Goal: Information Seeking & Learning: Learn about a topic

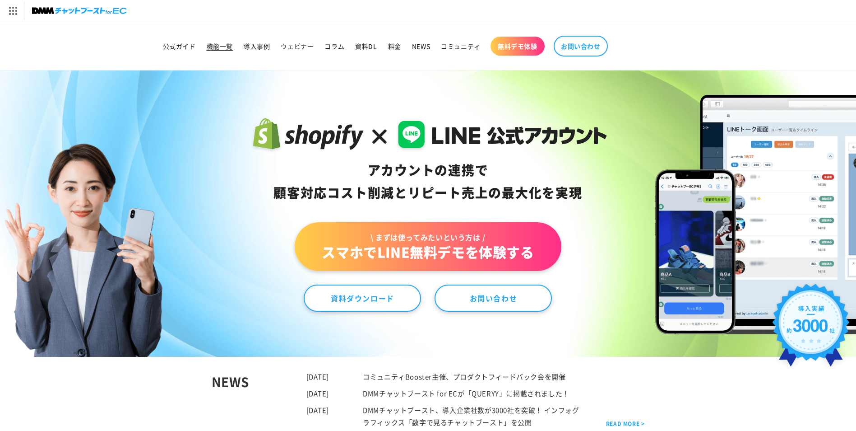
click at [221, 39] on link "機能一覧" at bounding box center [219, 46] width 37 height 19
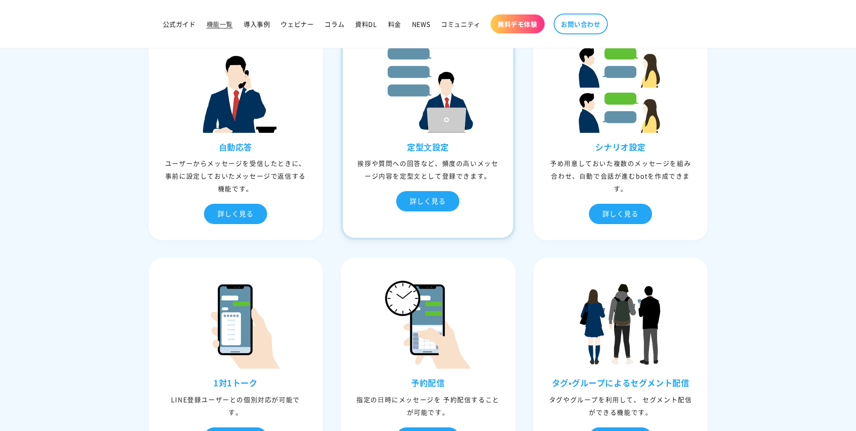
scroll to position [181, 0]
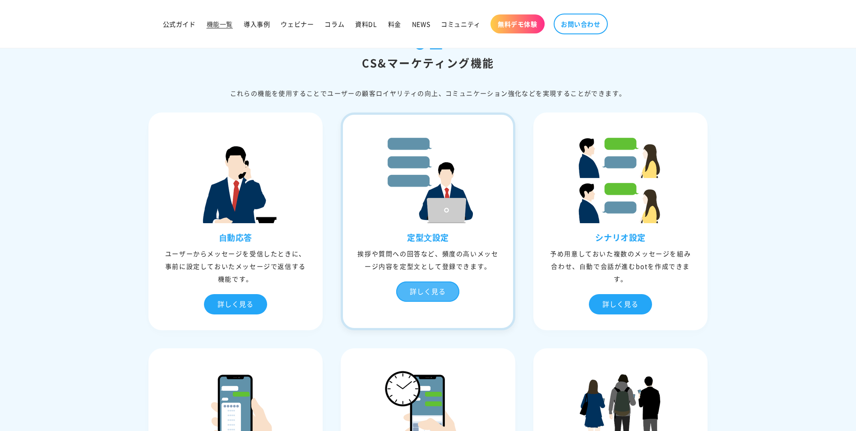
click at [437, 295] on div "詳しく見る" at bounding box center [427, 291] width 63 height 20
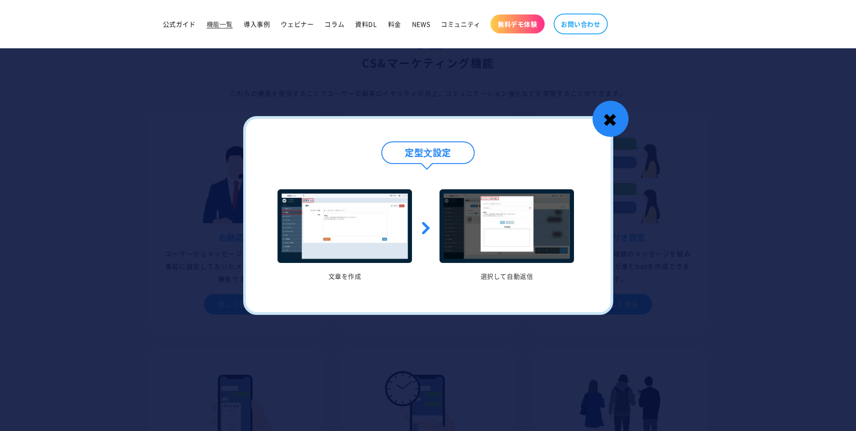
click at [614, 116] on div "✖" at bounding box center [611, 119] width 36 height 36
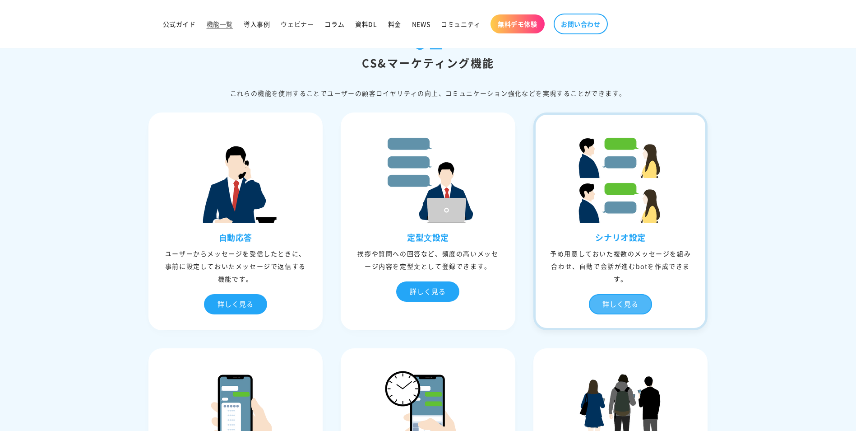
click at [622, 308] on div "詳しく見る" at bounding box center [620, 304] width 63 height 20
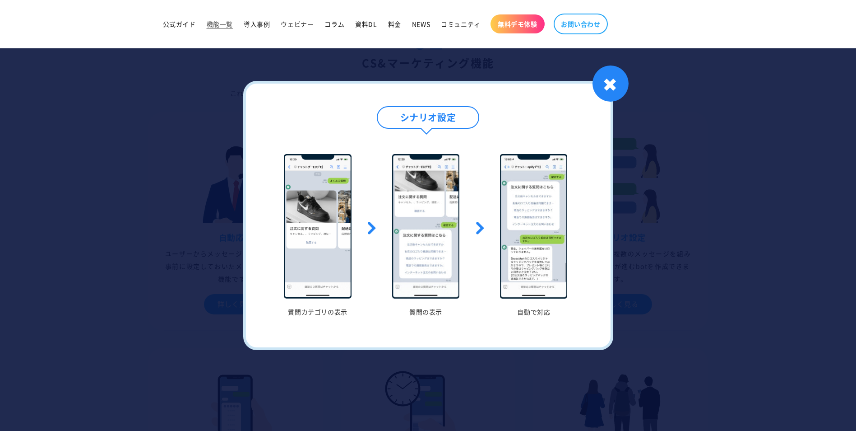
click at [609, 88] on div "✖" at bounding box center [611, 83] width 36 height 36
